Goal: Use online tool/utility: Utilize a website feature to perform a specific function

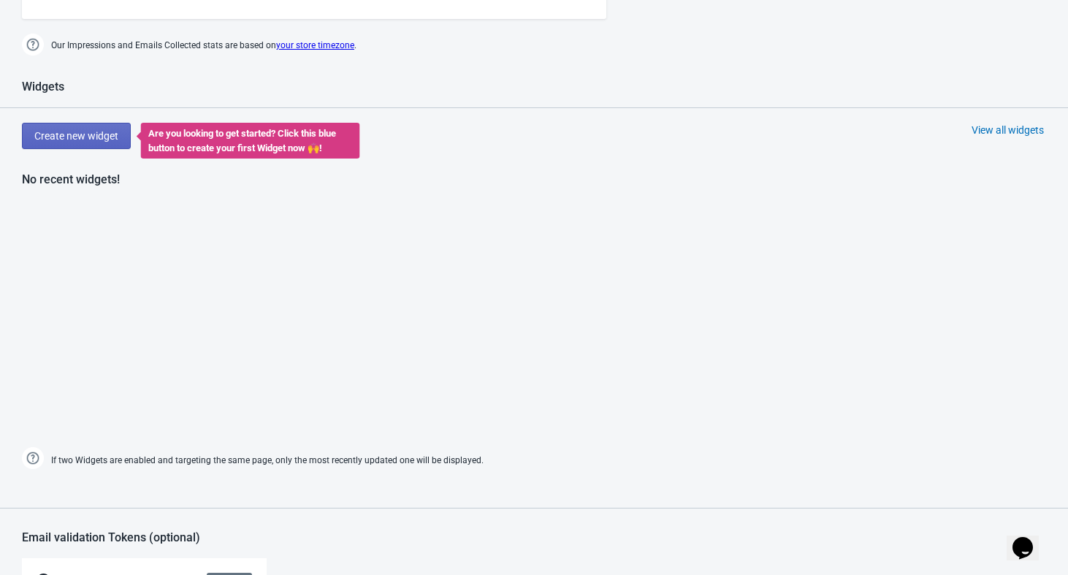
scroll to position [661, 0]
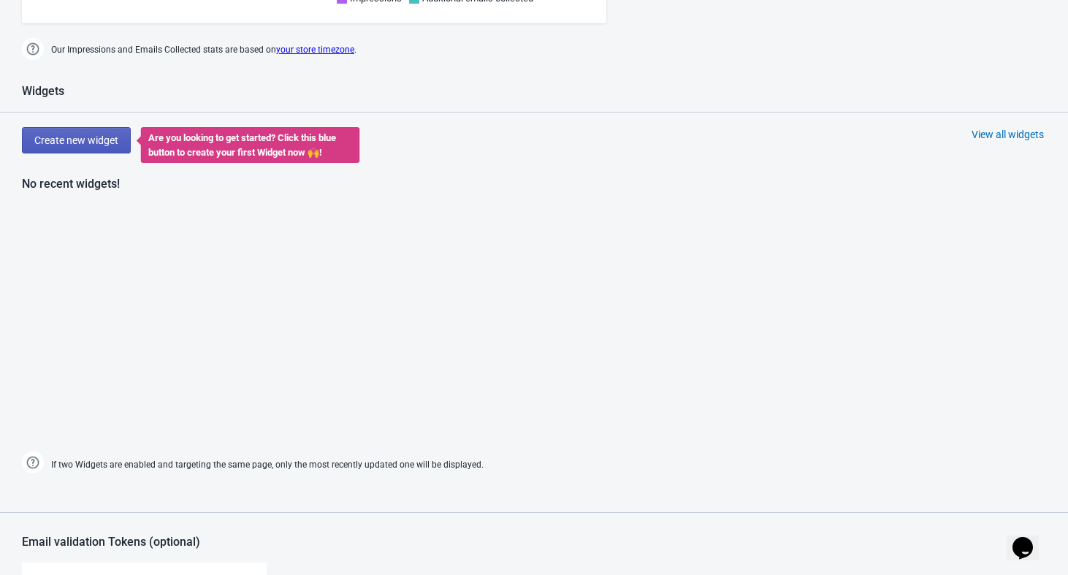
click at [92, 146] on button "Create new widget" at bounding box center [76, 140] width 109 height 26
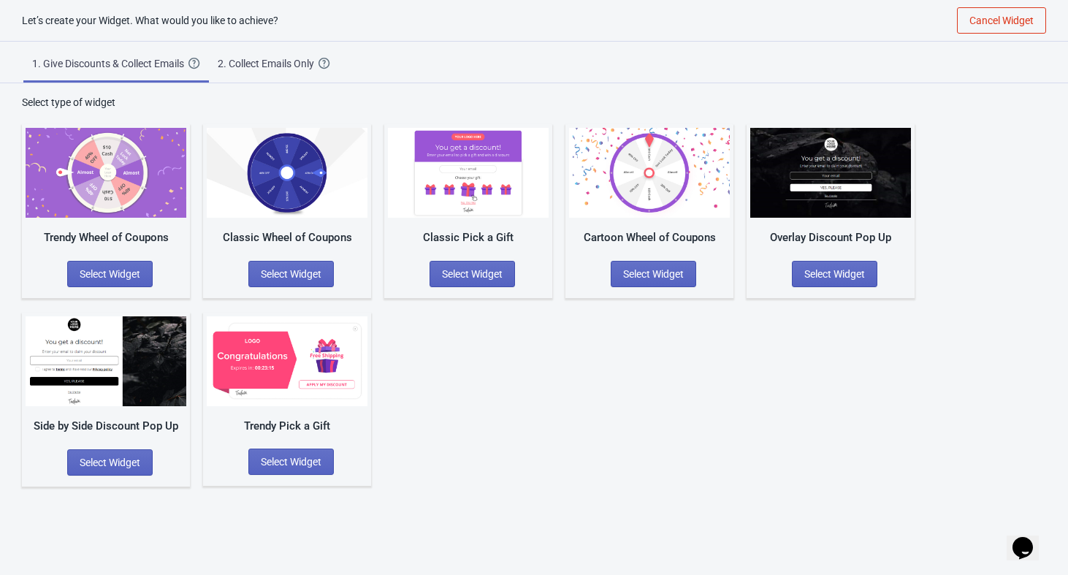
click at [647, 253] on div "Cartoon Wheel of Coupons Select Widget" at bounding box center [650, 211] width 168 height 174
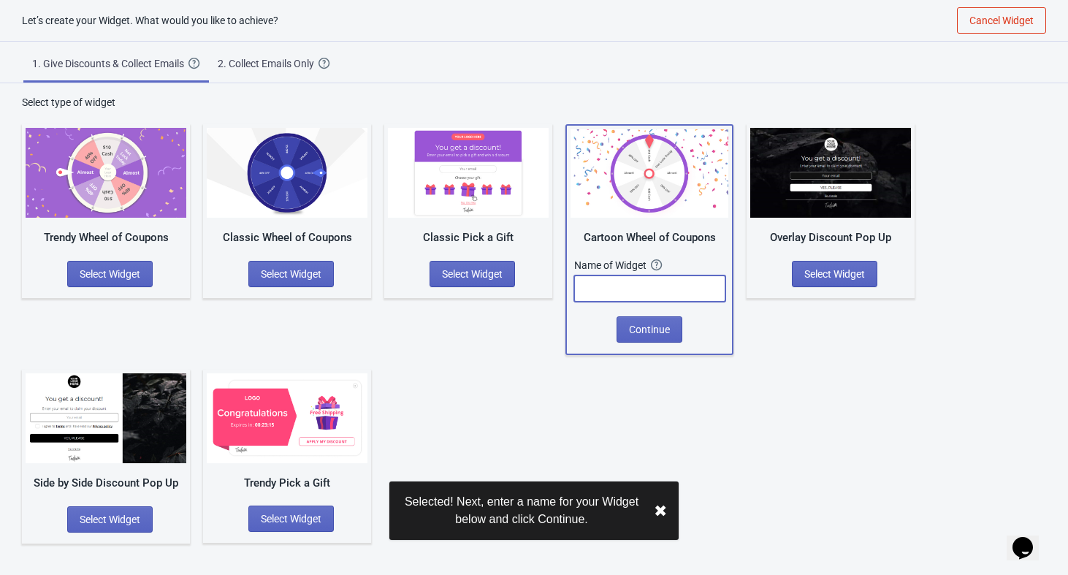
click at [639, 292] on input "text" at bounding box center [649, 288] width 151 height 26
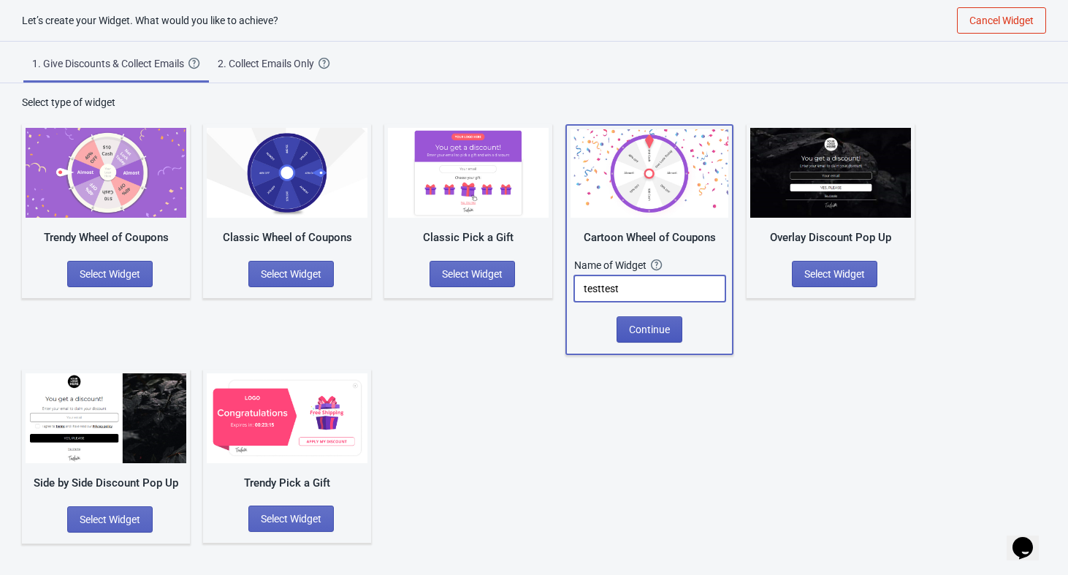
type input "testtest"
click at [657, 321] on button "Continue" at bounding box center [650, 329] width 66 height 26
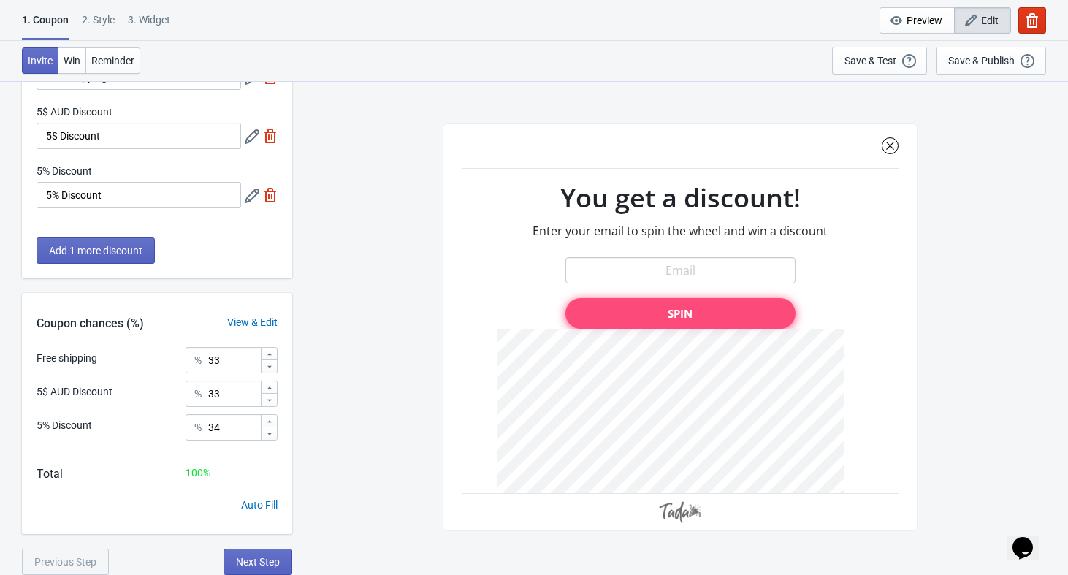
scroll to position [10, 0]
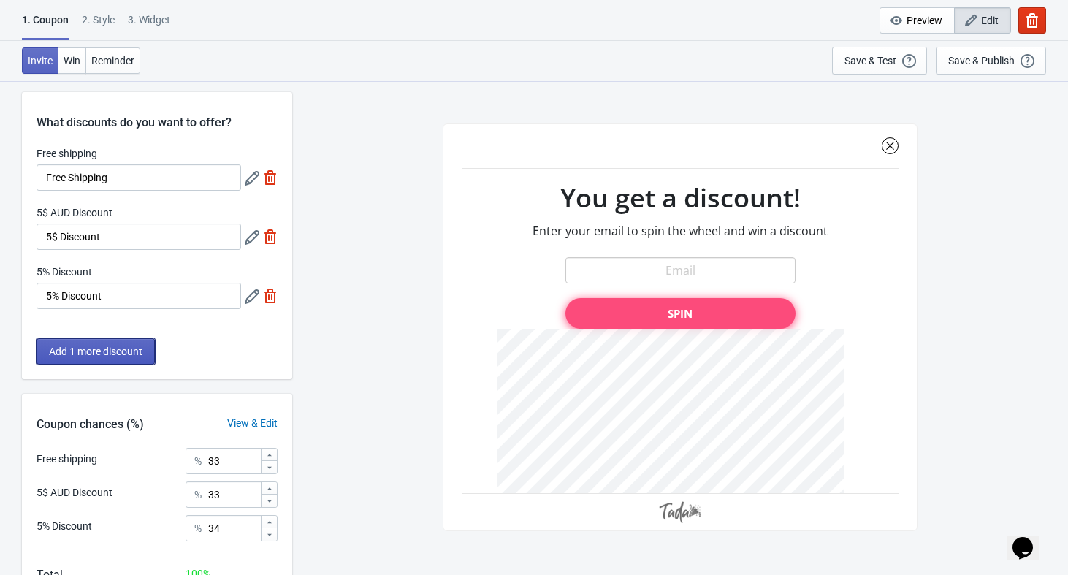
click at [129, 350] on span "Add 1 more discount" at bounding box center [96, 352] width 94 height 12
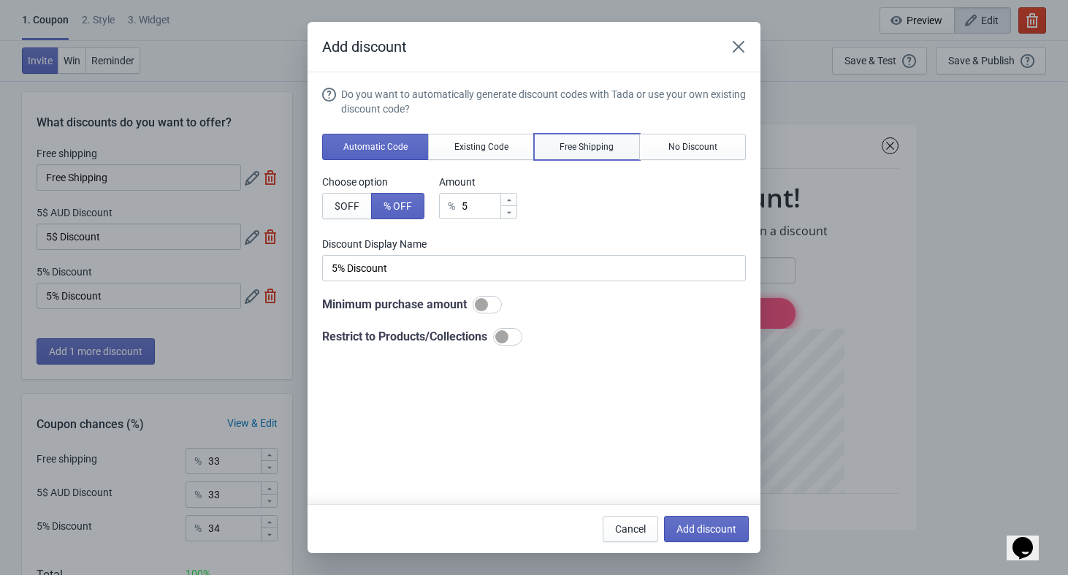
click at [596, 149] on span "Free Shipping" at bounding box center [587, 147] width 54 height 12
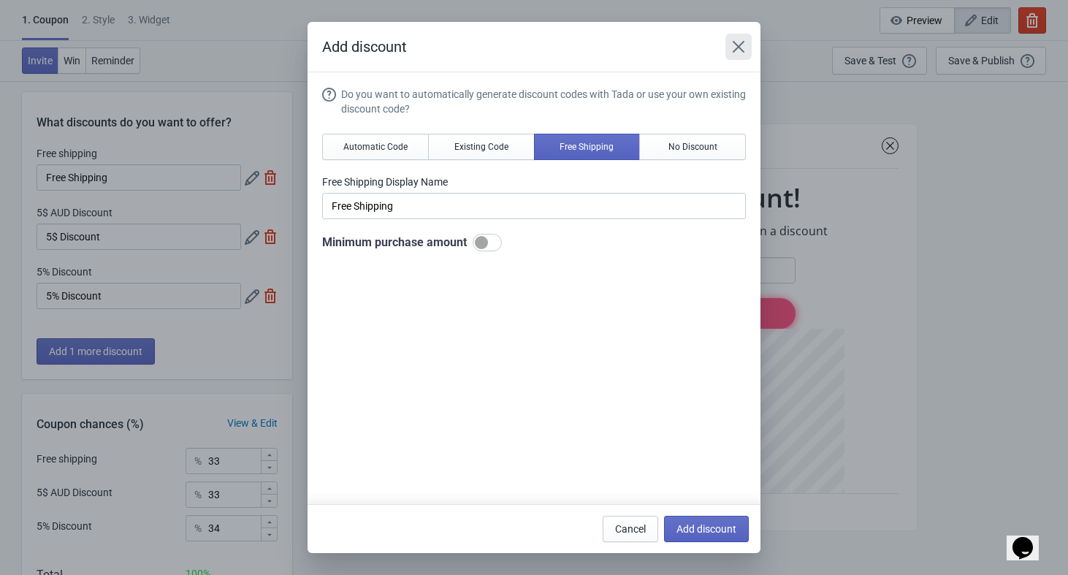
click at [739, 56] on button "Close" at bounding box center [739, 47] width 26 height 26
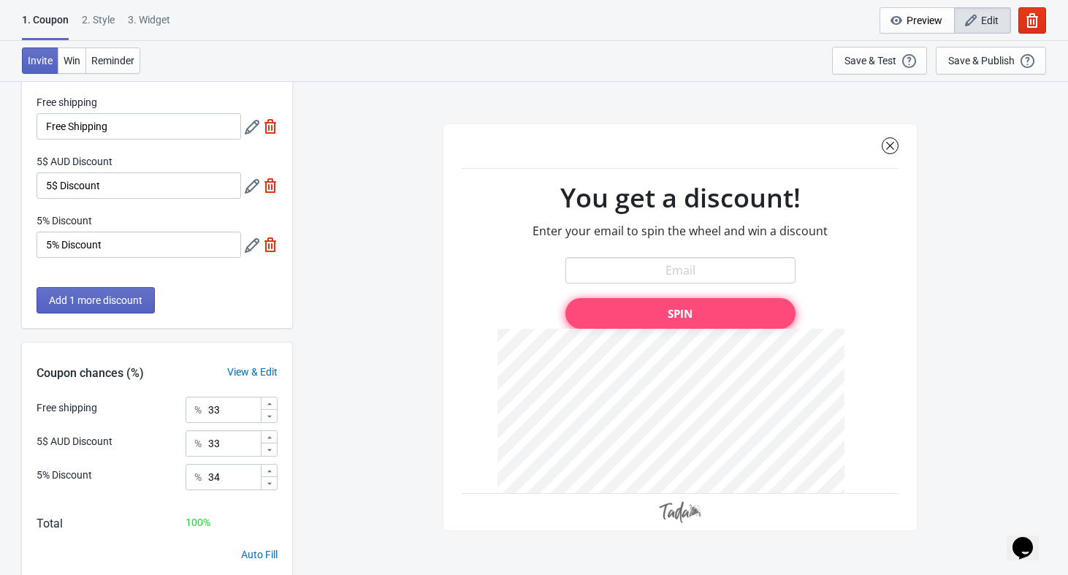
scroll to position [111, 0]
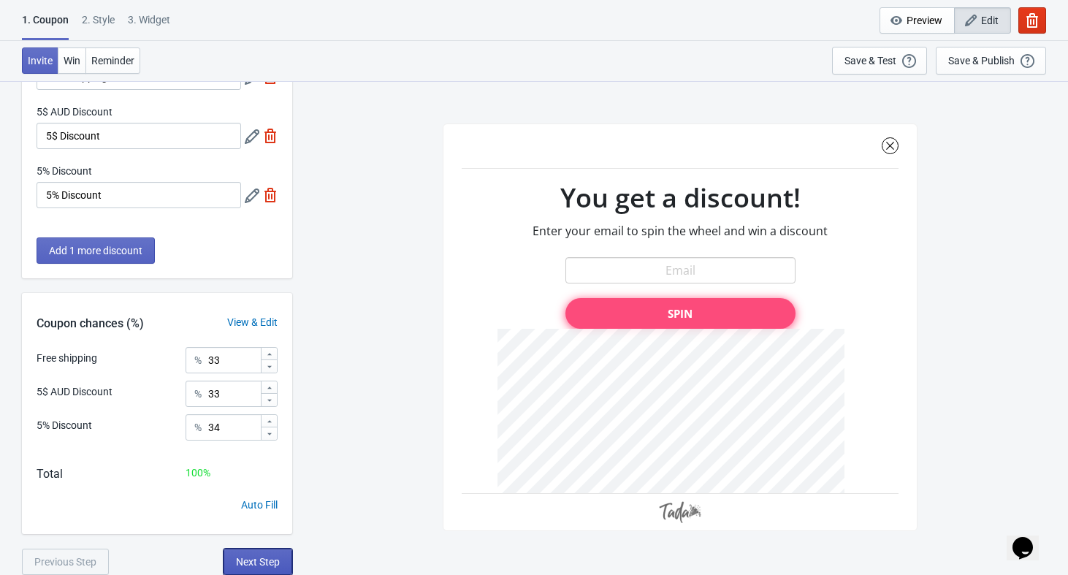
click at [262, 555] on button "Next Step" at bounding box center [258, 562] width 69 height 26
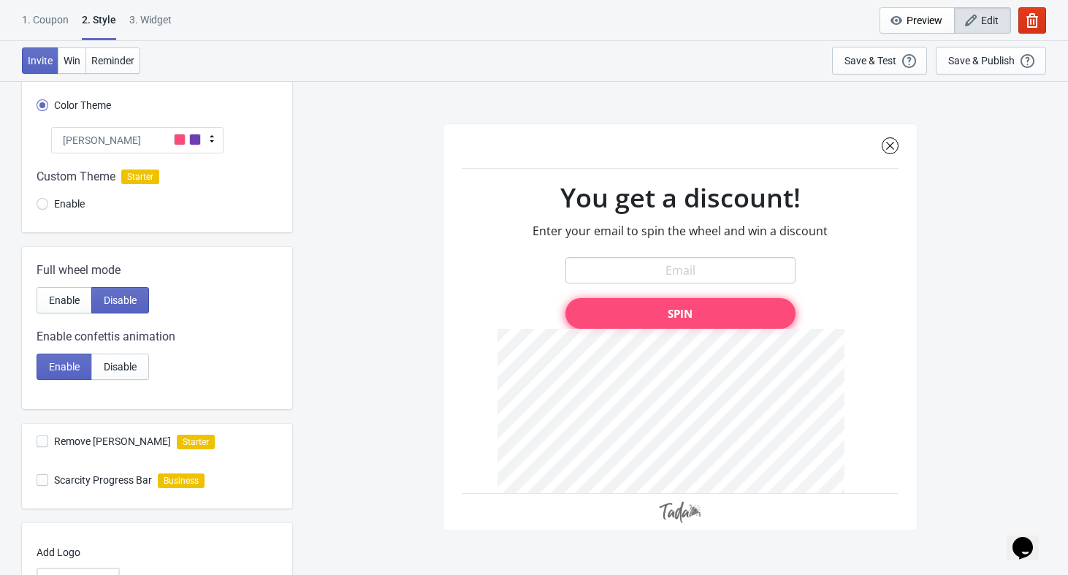
scroll to position [0, 0]
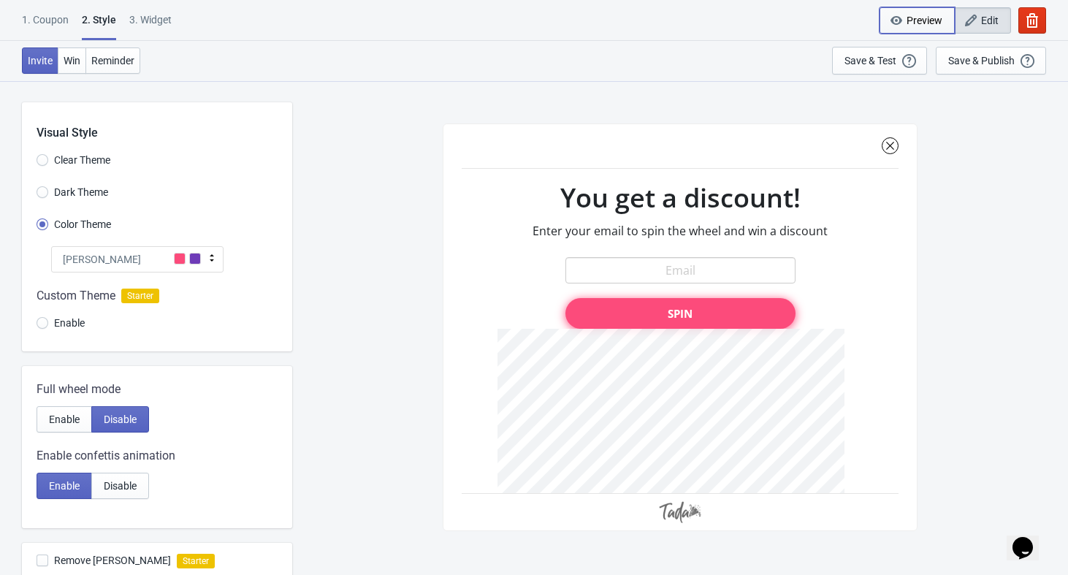
click at [901, 20] on icon "button" at bounding box center [896, 20] width 15 height 15
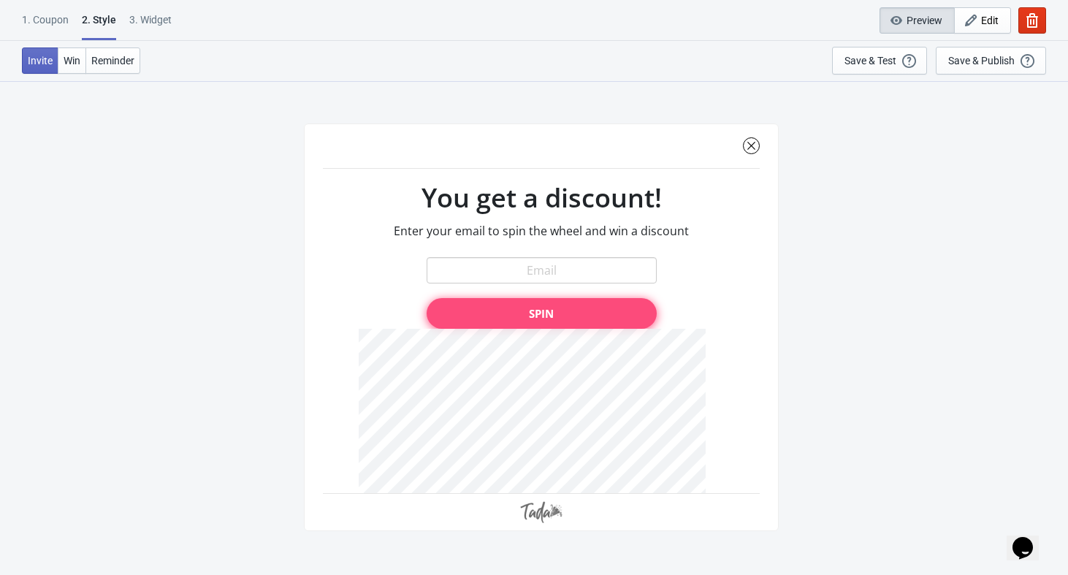
scroll to position [78, 0]
click at [586, 327] on div at bounding box center [541, 327] width 475 height 408
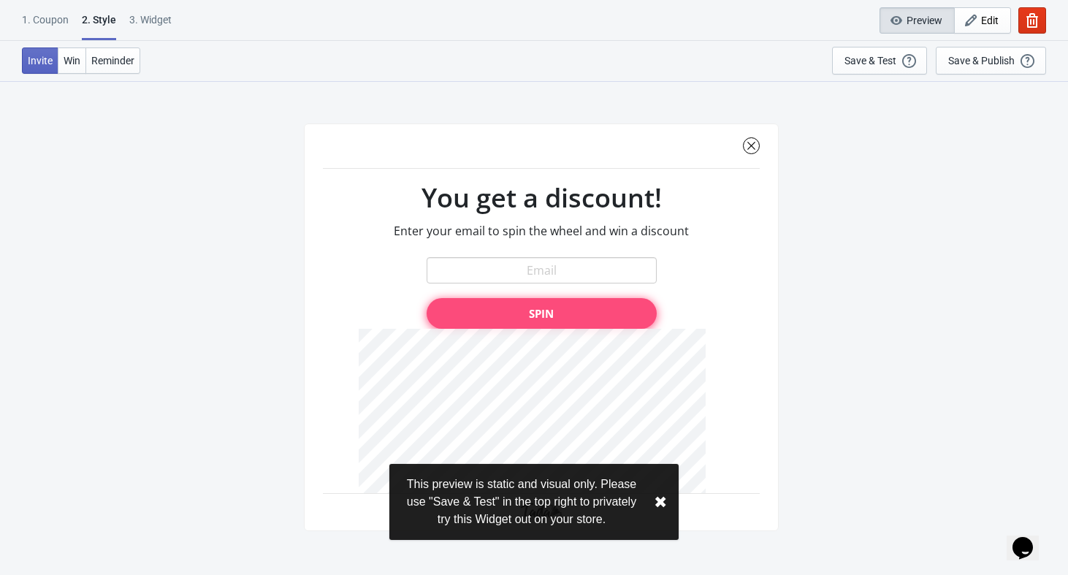
click at [546, 259] on div at bounding box center [541, 327] width 475 height 408
click at [661, 499] on button "✖︎" at bounding box center [660, 502] width 13 height 18
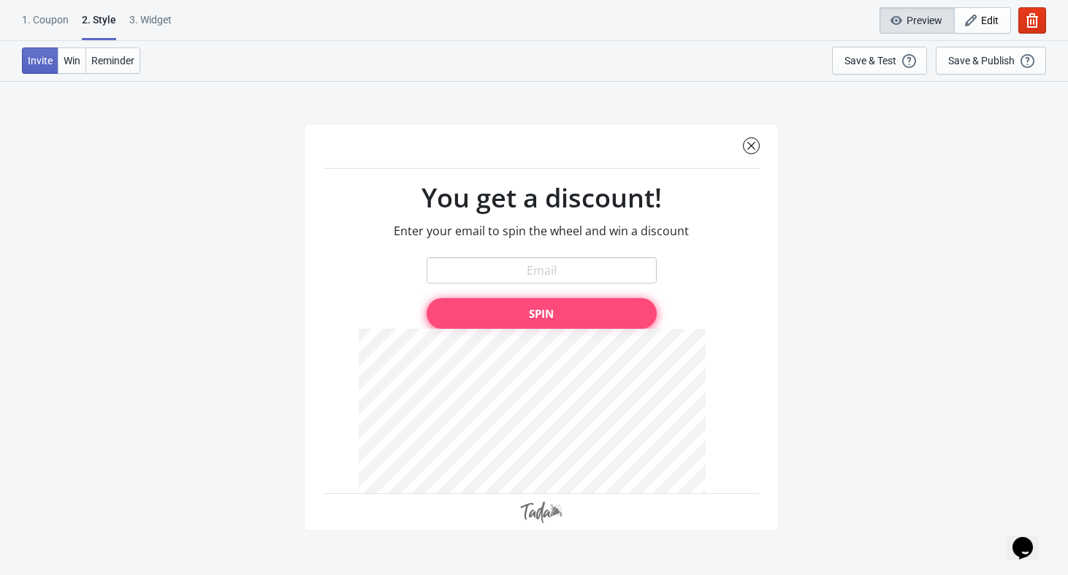
scroll to position [1, 0]
click at [753, 142] on div at bounding box center [541, 327] width 475 height 408
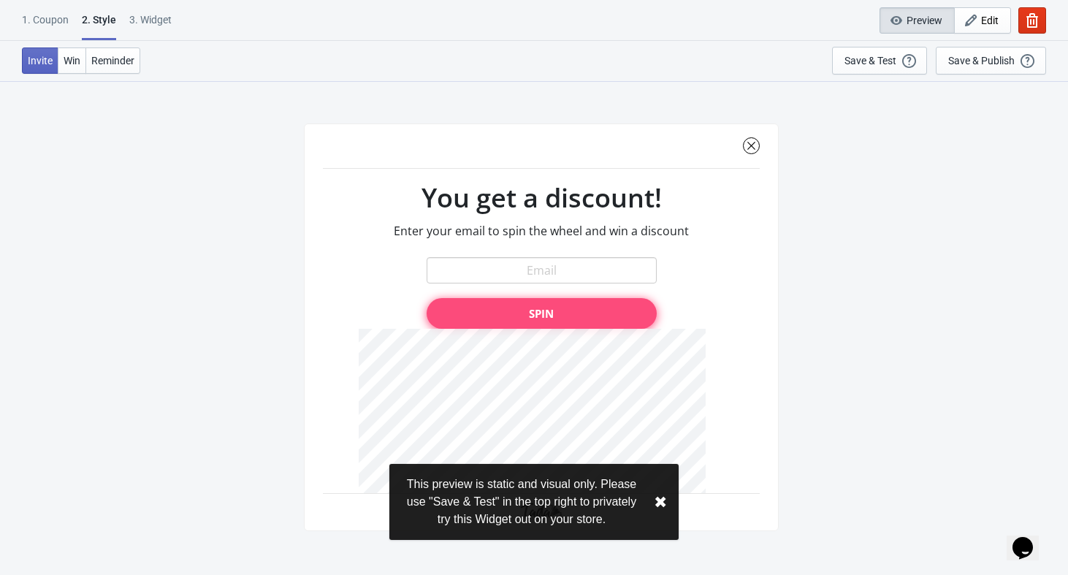
click at [924, 26] on span "Preview" at bounding box center [925, 21] width 36 height 12
click at [971, 24] on icon "button" at bounding box center [971, 20] width 15 height 15
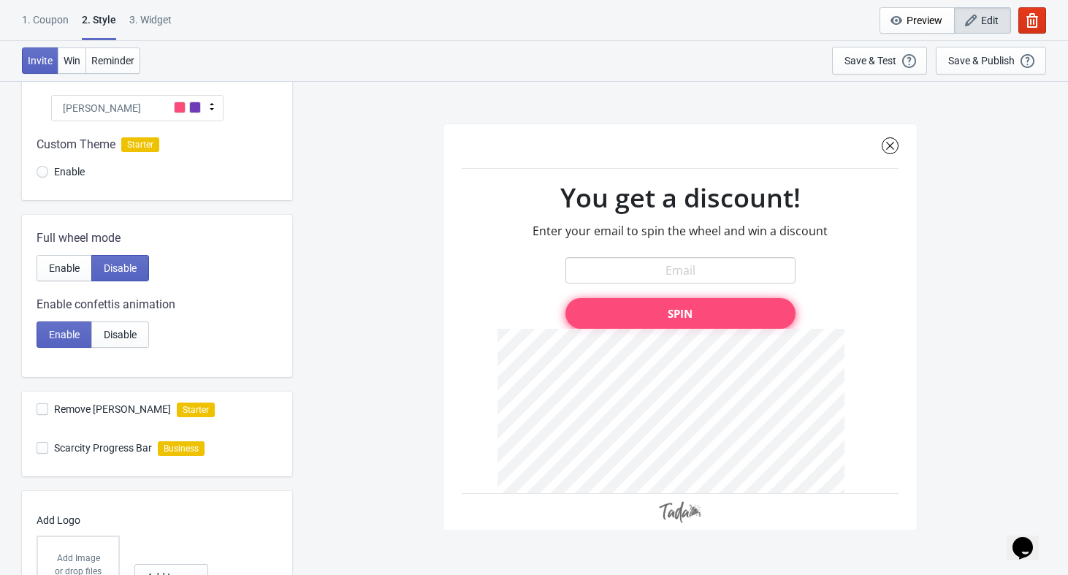
scroll to position [156, 0]
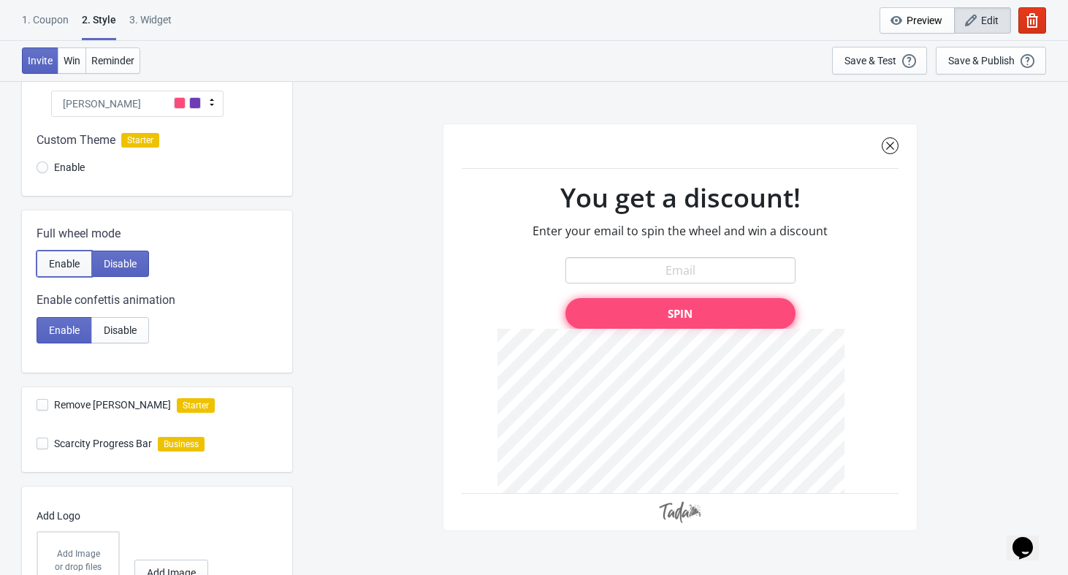
click at [72, 269] on span "Enable" at bounding box center [64, 264] width 31 height 12
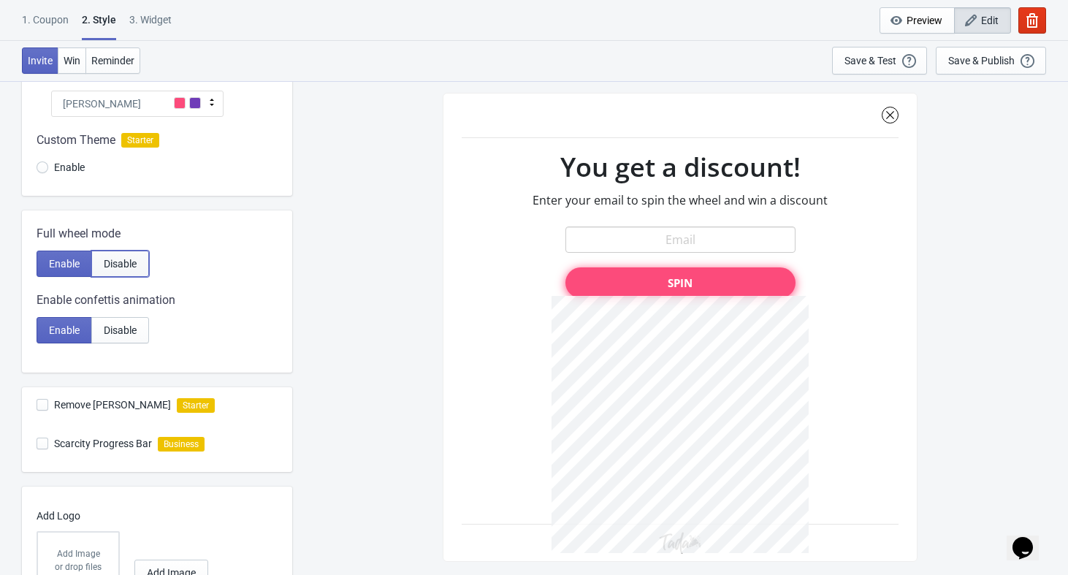
click at [121, 251] on button "Disable" at bounding box center [120, 264] width 58 height 26
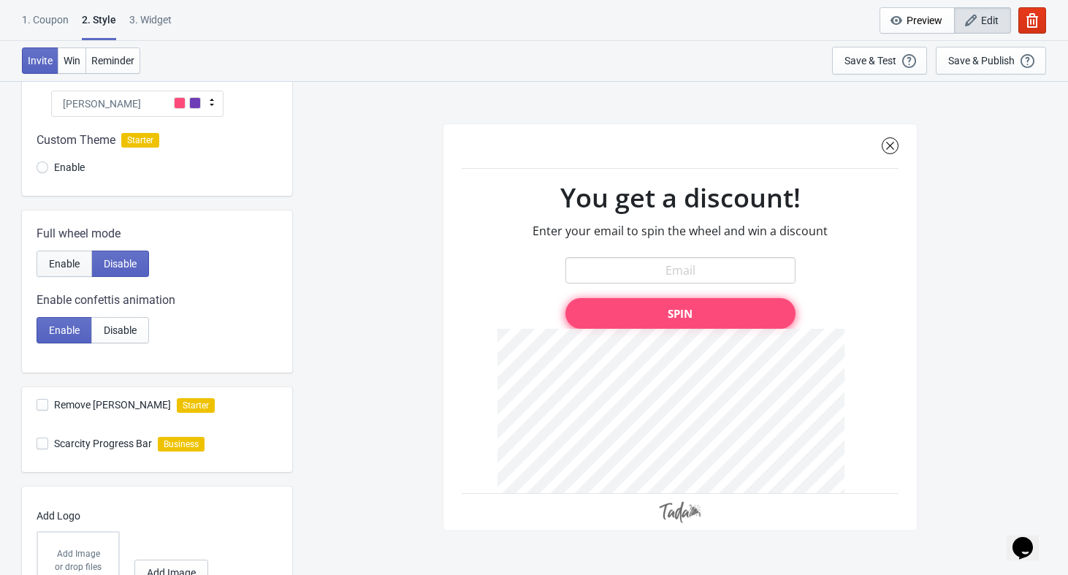
click at [66, 251] on button "Enable" at bounding box center [65, 264] width 56 height 26
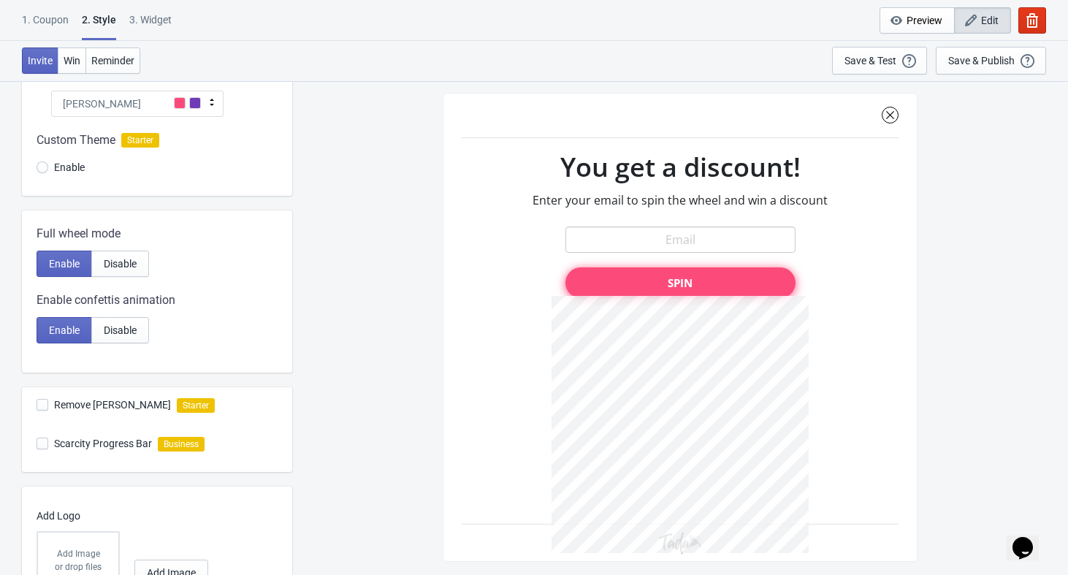
click at [110, 248] on div "Full wheel mode Enable Disable" at bounding box center [157, 251] width 241 height 52
click at [117, 262] on span "Disable" at bounding box center [120, 264] width 33 height 12
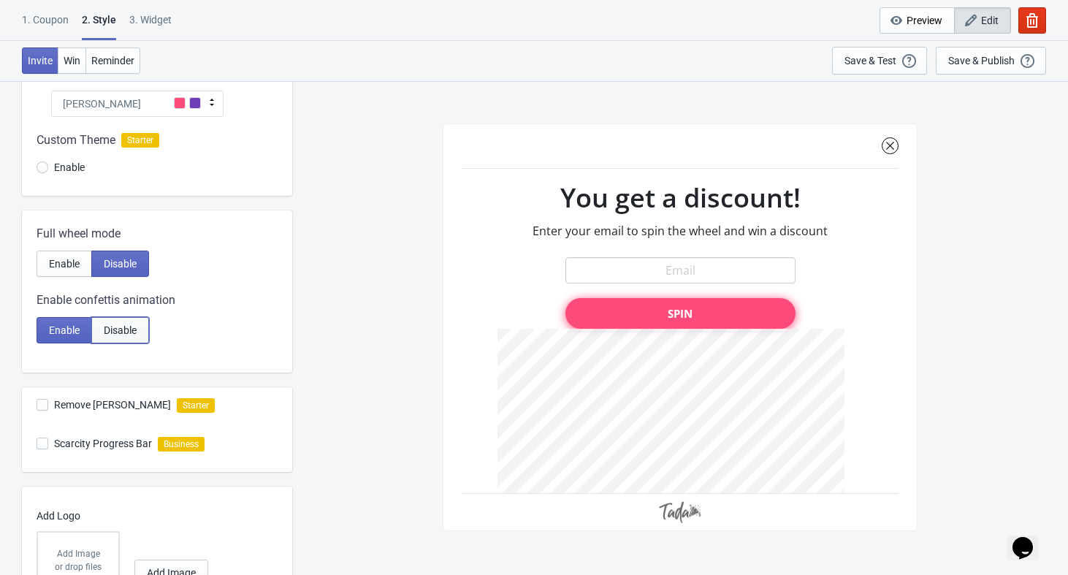
click at [121, 325] on span "Disable" at bounding box center [120, 330] width 33 height 12
click at [66, 335] on span "Enable" at bounding box center [64, 330] width 31 height 12
click at [83, 265] on button "Enable" at bounding box center [65, 264] width 56 height 26
radio input "true"
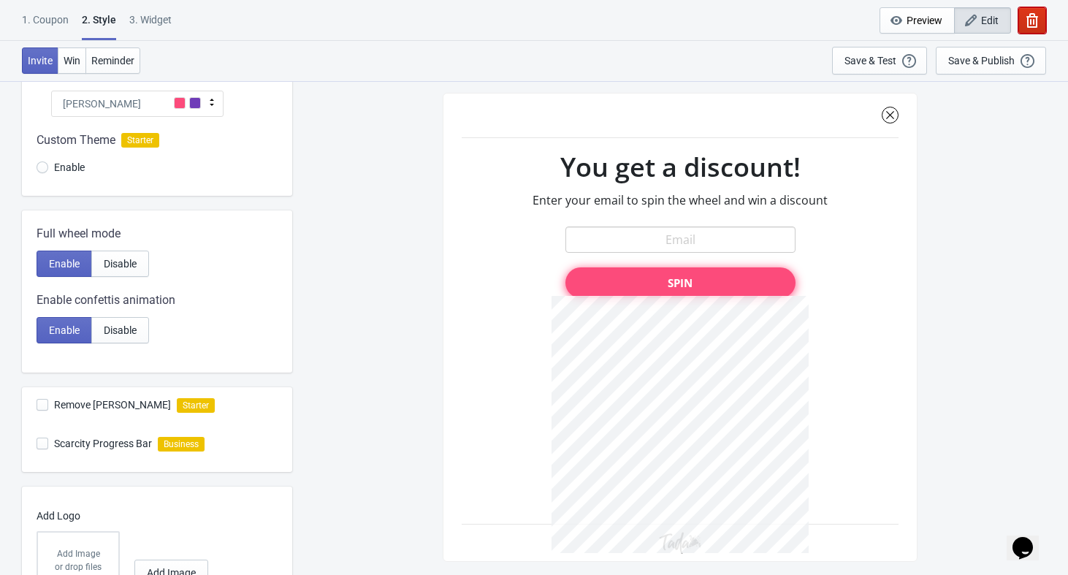
click at [1031, 17] on icon "button" at bounding box center [1033, 20] width 12 height 15
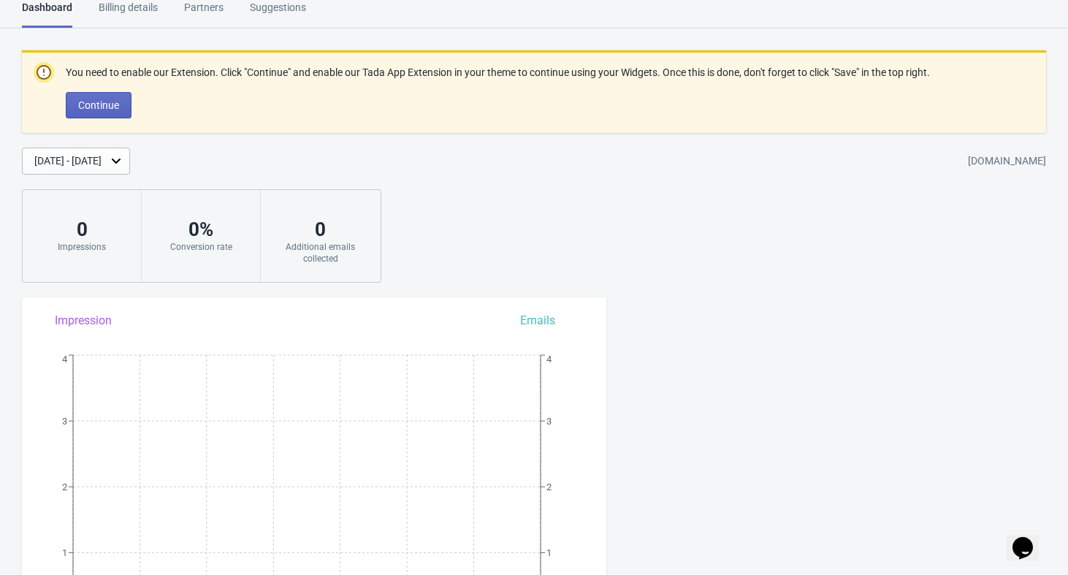
scroll to position [90, 0]
